Goal: Navigation & Orientation: Find specific page/section

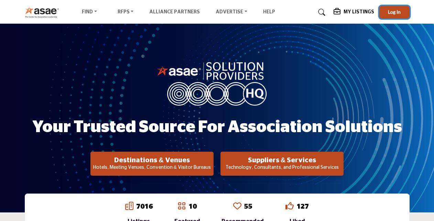
click at [393, 11] on span "Log In" at bounding box center [394, 12] width 13 height 6
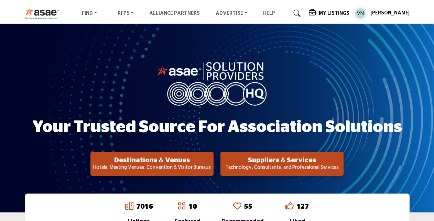
click at [343, 72] on div "Your Trusted Source for Association Solutions Destinations & Venues Hotels, Mee…" at bounding box center [217, 117] width 385 height 115
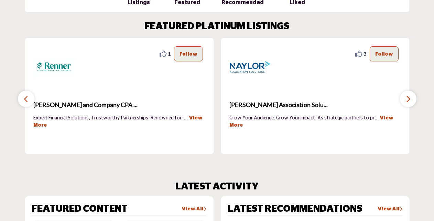
scroll to position [220, 0]
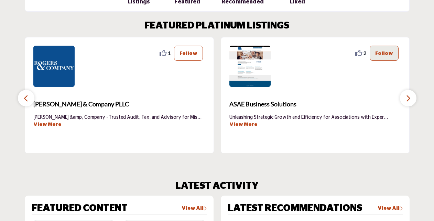
click at [187, 55] on p "Follow" at bounding box center [188, 53] width 18 height 8
click at [187, 55] on p "Following" at bounding box center [184, 53] width 26 height 8
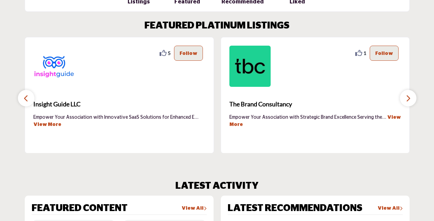
click at [406, 100] on icon "button" at bounding box center [407, 98] width 5 height 9
click at [411, 98] on button "button" at bounding box center [408, 98] width 16 height 16
click at [421, 45] on section "FEATURED PLATINUM LISTINGS 2 2 Follow Following Richmond Region Tourism ... Vie…" at bounding box center [217, 87] width 434 height 160
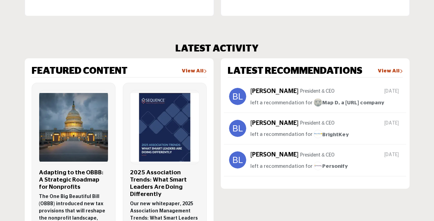
scroll to position [371, 0]
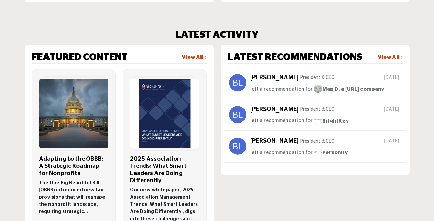
click at [239, 113] on img at bounding box center [237, 114] width 17 height 17
click at [287, 114] on div "Brad Lewis President & CEO 1 day ago left a recommendation for BrightKey" at bounding box center [325, 116] width 151 height 20
click at [386, 57] on link "View All" at bounding box center [389, 57] width 25 height 7
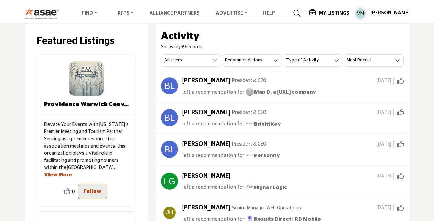
click at [199, 118] on div "Brad Lewis President & CEO 1 day ago Click to Like this activity 0 0" at bounding box center [293, 119] width 222 height 20
click at [267, 120] on link "BrightKey" at bounding box center [262, 124] width 35 height 9
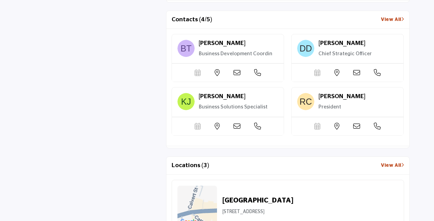
scroll to position [591, 0]
